Goal: Information Seeking & Learning: Learn about a topic

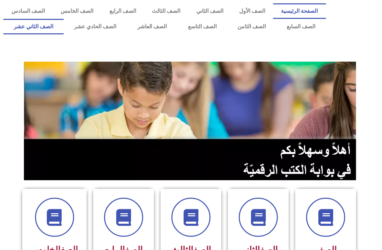
click at [33, 27] on link "الصف الثاني عشر" at bounding box center [33, 26] width 60 height 15
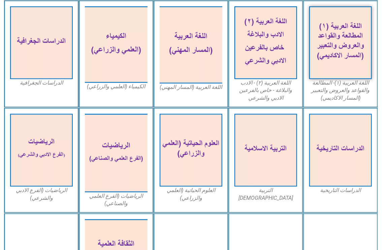
scroll to position [197, 0]
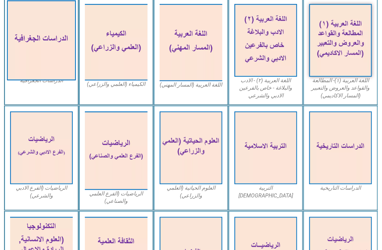
click at [69, 34] on img at bounding box center [41, 40] width 69 height 80
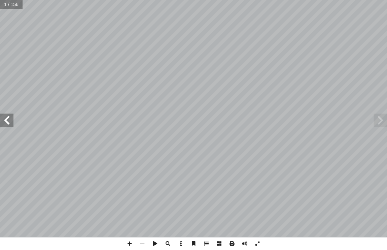
click at [3, 117] on span at bounding box center [6, 120] width 13 height 13
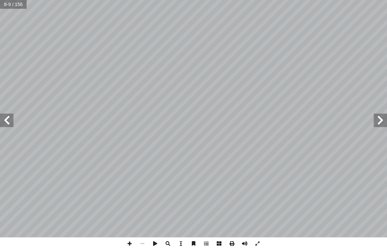
click at [3, 117] on span at bounding box center [6, 120] width 13 height 13
click at [379, 119] on span at bounding box center [380, 120] width 13 height 13
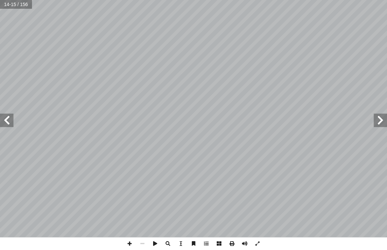
click at [379, 119] on span at bounding box center [380, 120] width 13 height 13
click at [4, 122] on span at bounding box center [6, 120] width 13 height 13
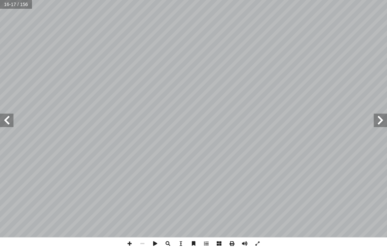
click at [4, 122] on span at bounding box center [6, 120] width 13 height 13
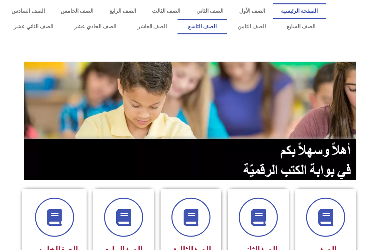
click at [227, 28] on link "الصف التاسع" at bounding box center [203, 26] width 50 height 15
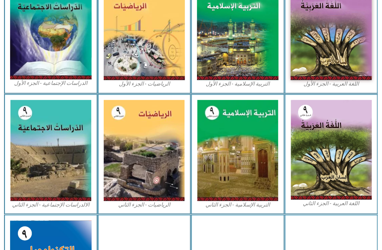
scroll to position [237, 0]
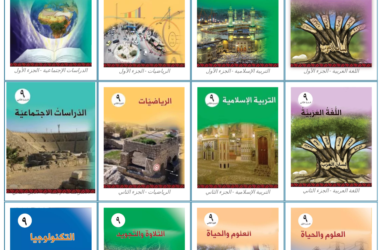
click at [78, 146] on img at bounding box center [50, 137] width 89 height 111
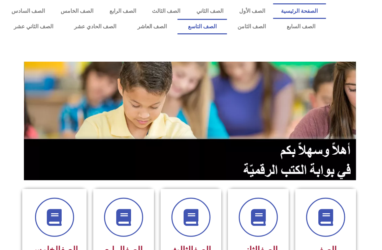
click at [225, 29] on link "الصف التاسع" at bounding box center [203, 26] width 50 height 15
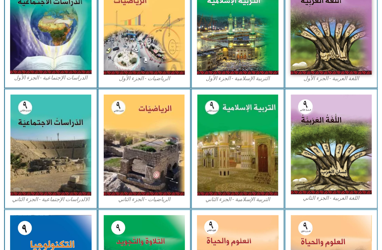
scroll to position [231, 0]
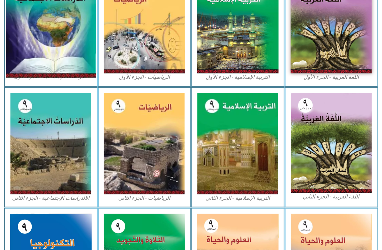
click at [51, 38] on img at bounding box center [51, 23] width 90 height 110
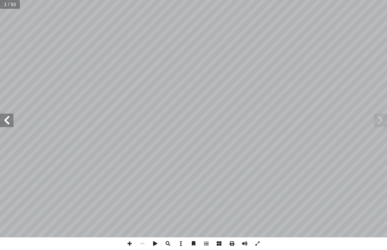
click at [6, 119] on span at bounding box center [6, 120] width 13 height 13
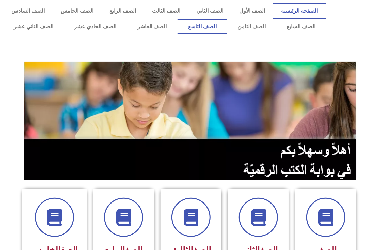
click at [227, 32] on link "الصف التاسع" at bounding box center [203, 26] width 50 height 15
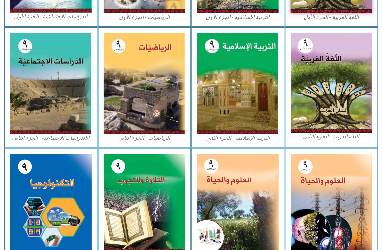
scroll to position [294, 0]
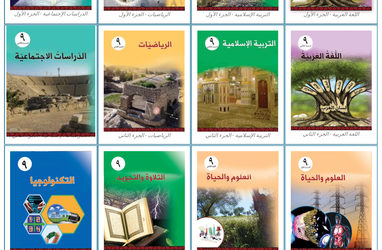
click at [26, 105] on img at bounding box center [50, 81] width 89 height 111
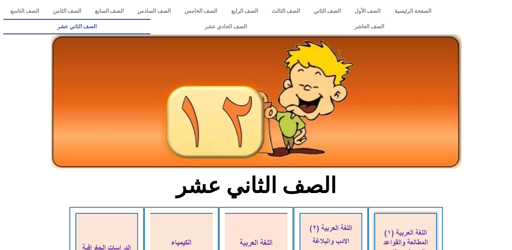
scroll to position [209, 0]
